Goal: Task Accomplishment & Management: Use online tool/utility

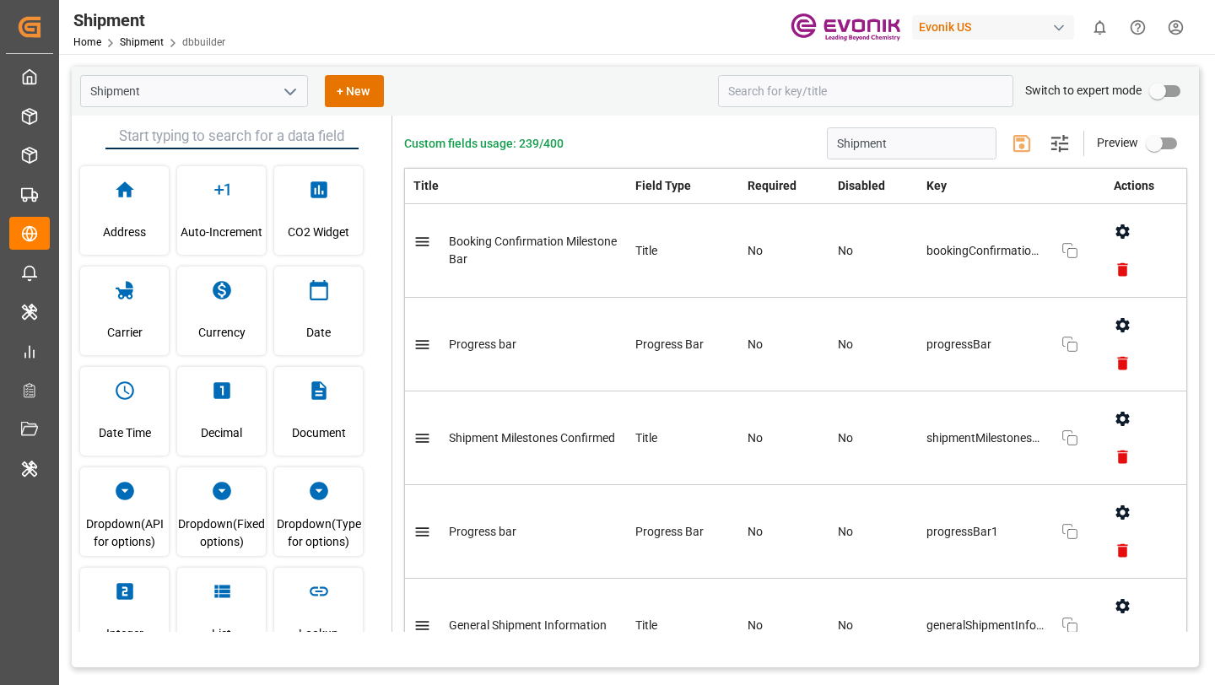
scroll to position [1118, 0]
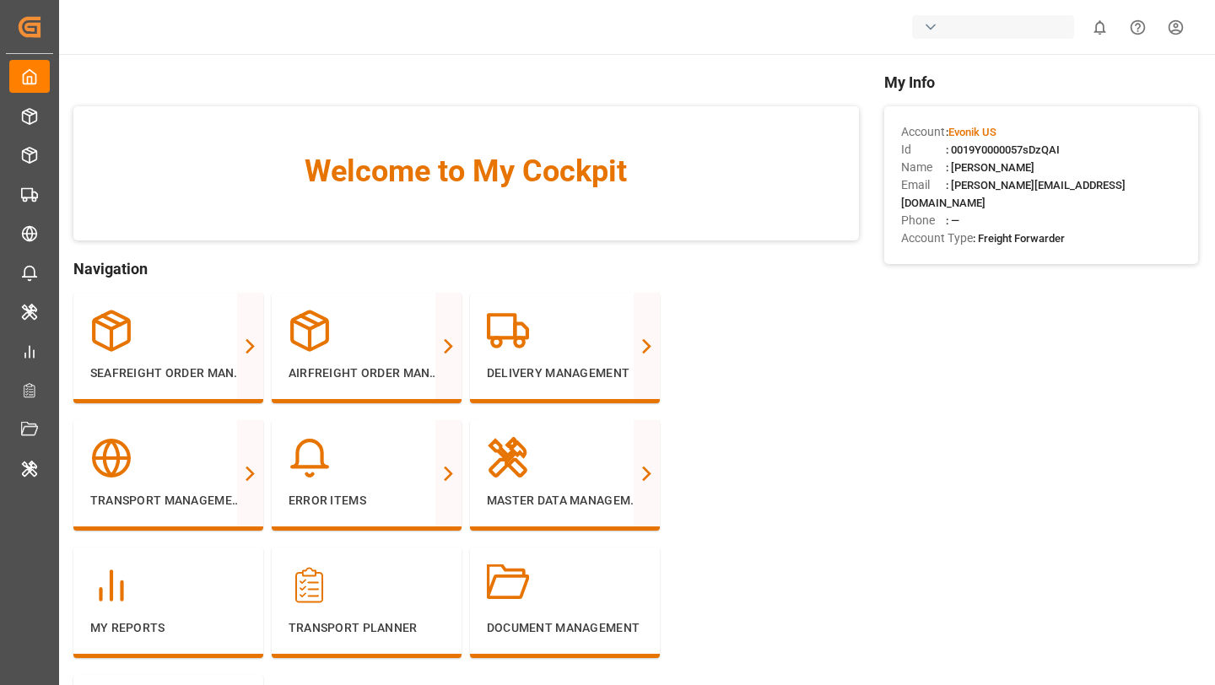
click at [985, 21] on div "button" at bounding box center [993, 27] width 162 height 24
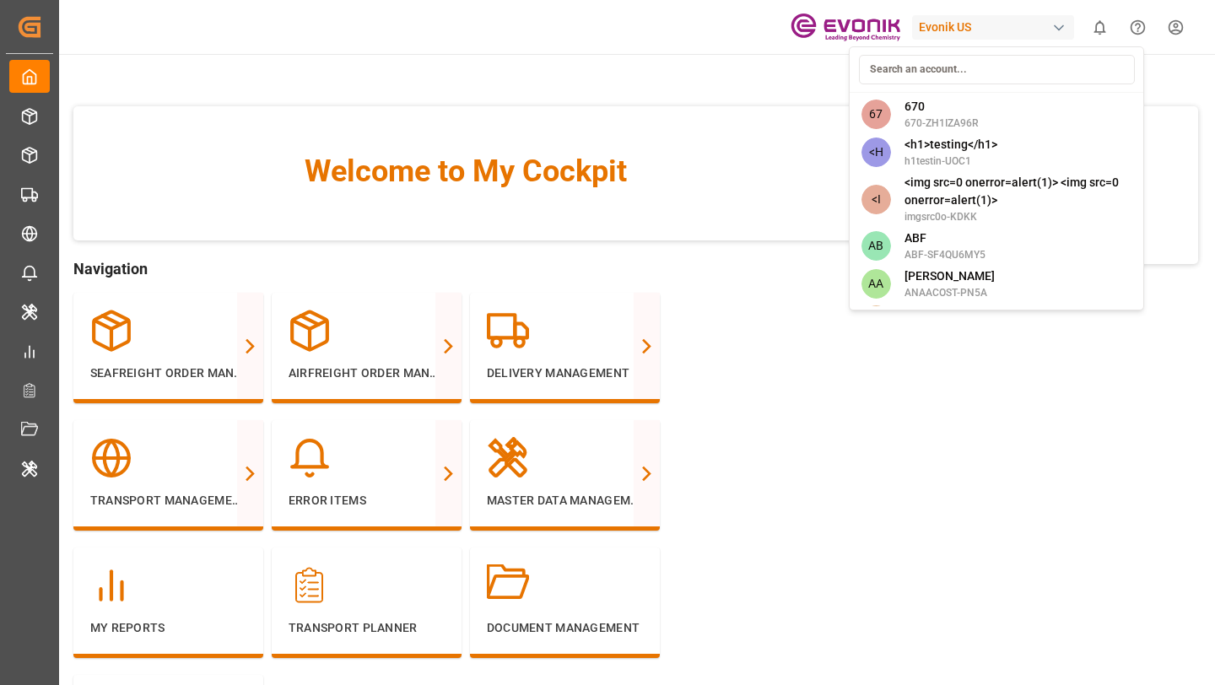
click at [807, 143] on html "Created by potrace 1.15, written by [PERSON_NAME] [DATE]-[DATE] Created by potr…" at bounding box center [607, 342] width 1215 height 685
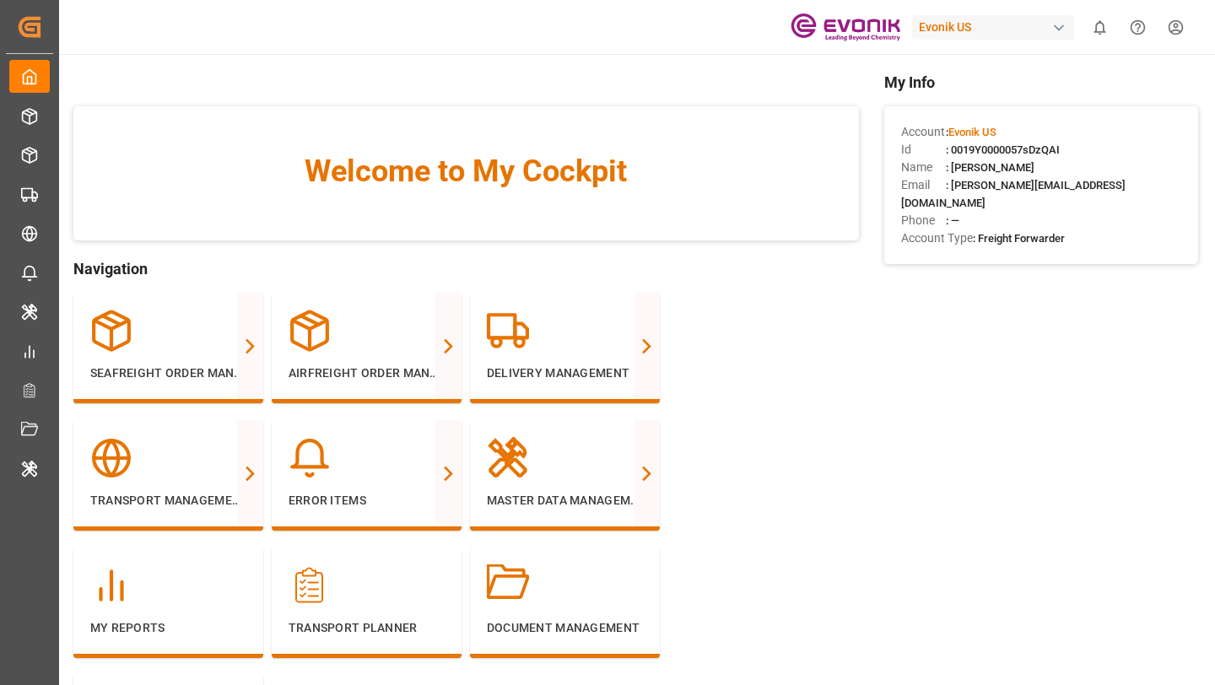
click at [979, 32] on div "Evonik US" at bounding box center [993, 27] width 162 height 24
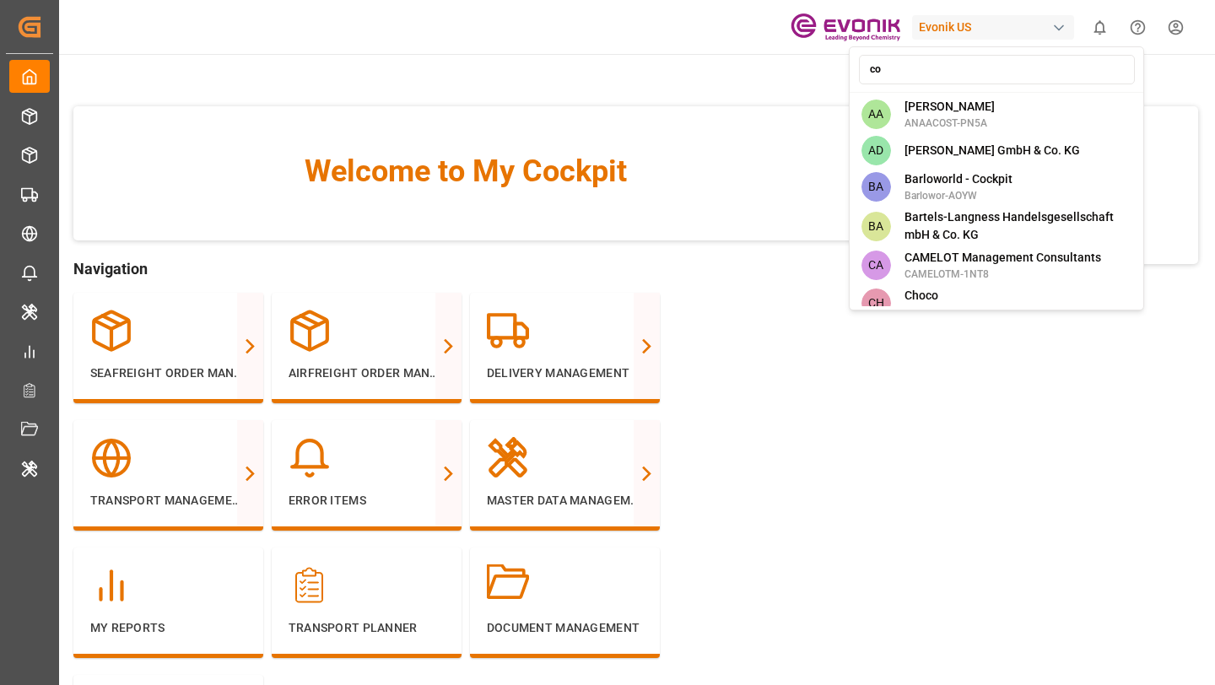
type input "com"
